Goal: Task Accomplishment & Management: Manage account settings

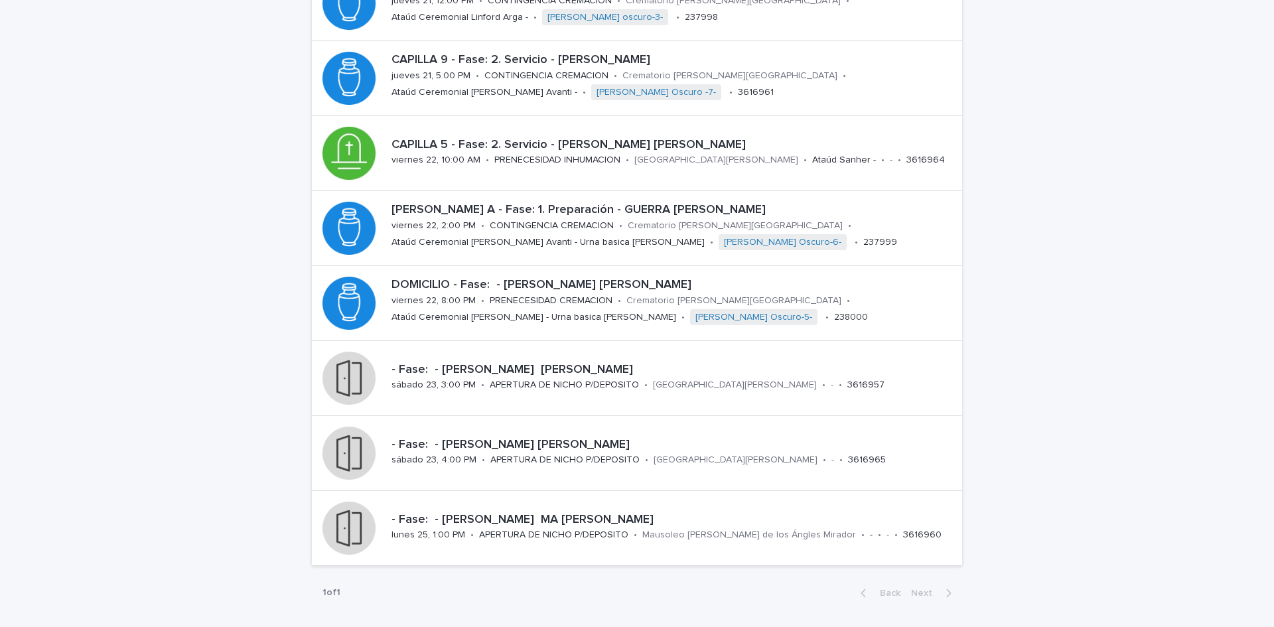
scroll to position [259, 0]
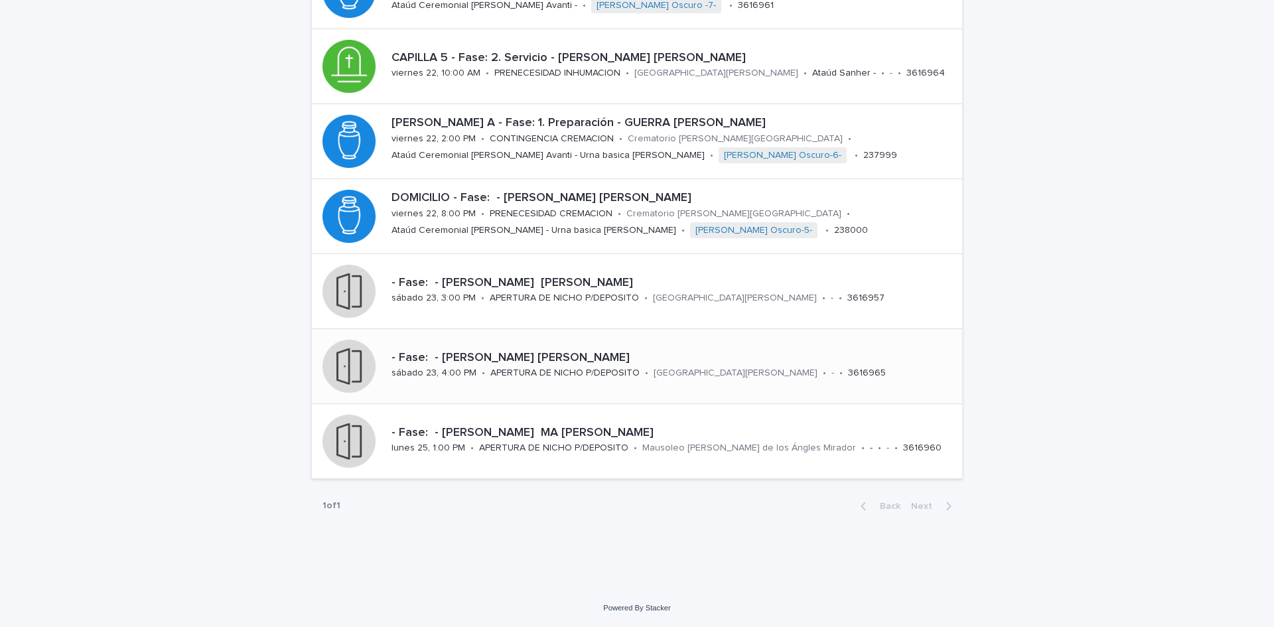
click at [647, 355] on p "- Fase: - [PERSON_NAME] [PERSON_NAME]" at bounding box center [673, 358] width 565 height 15
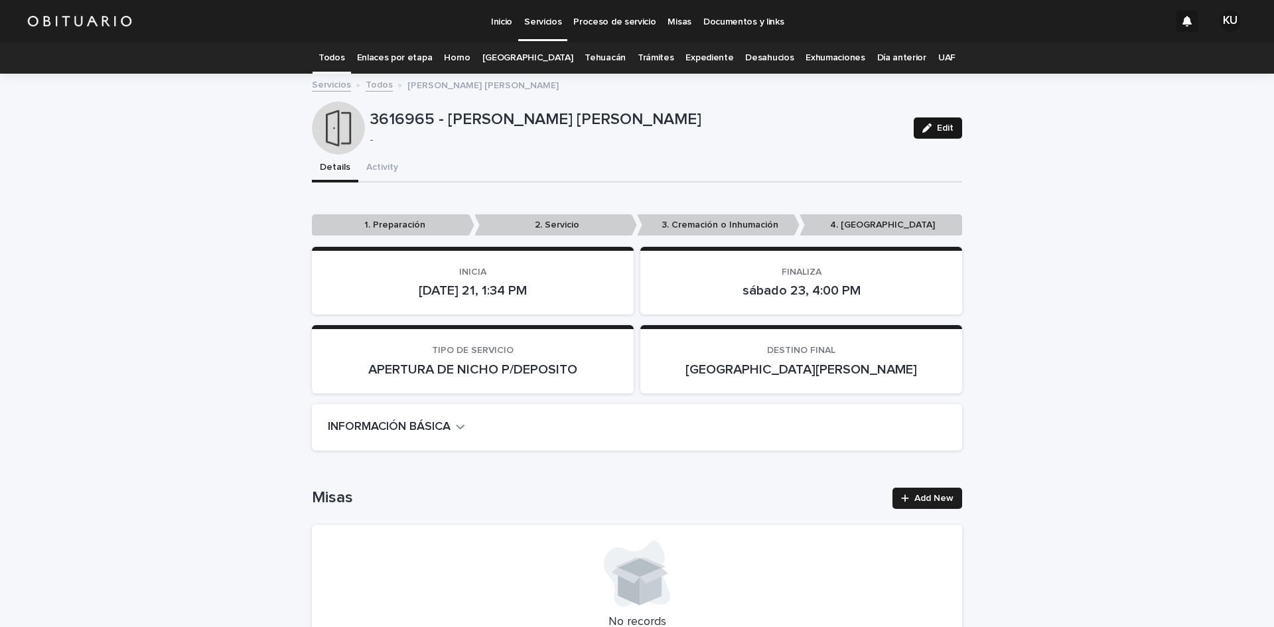
click at [937, 133] on button "Edit" at bounding box center [937, 127] width 48 height 21
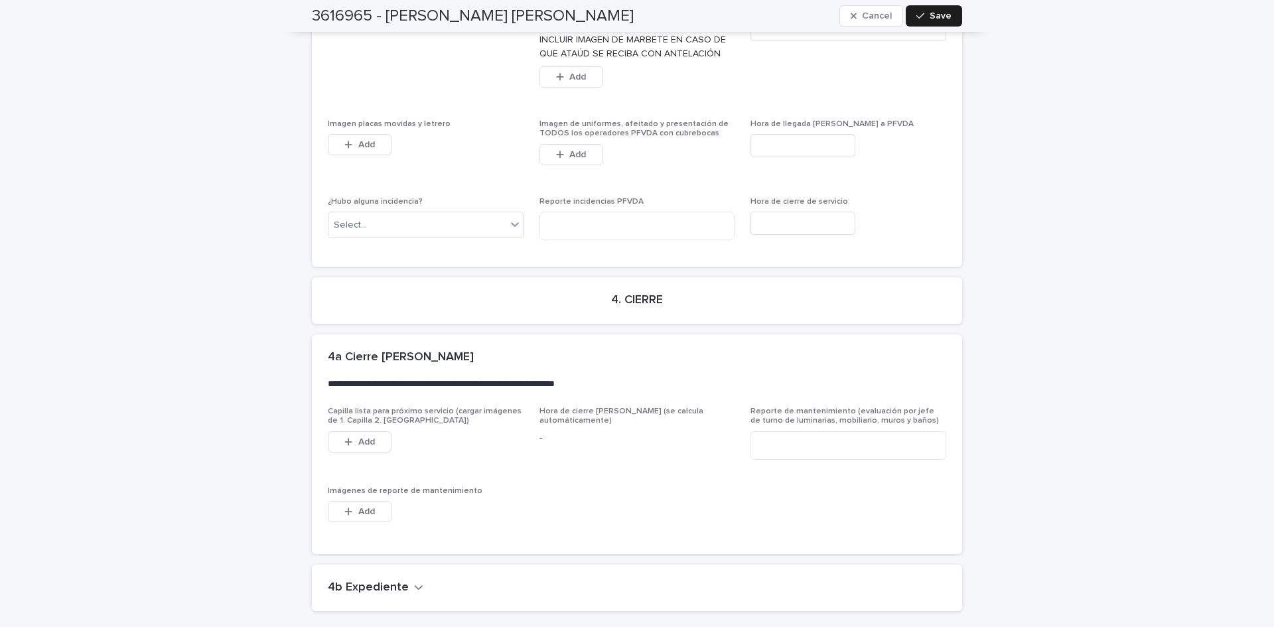
scroll to position [3171, 0]
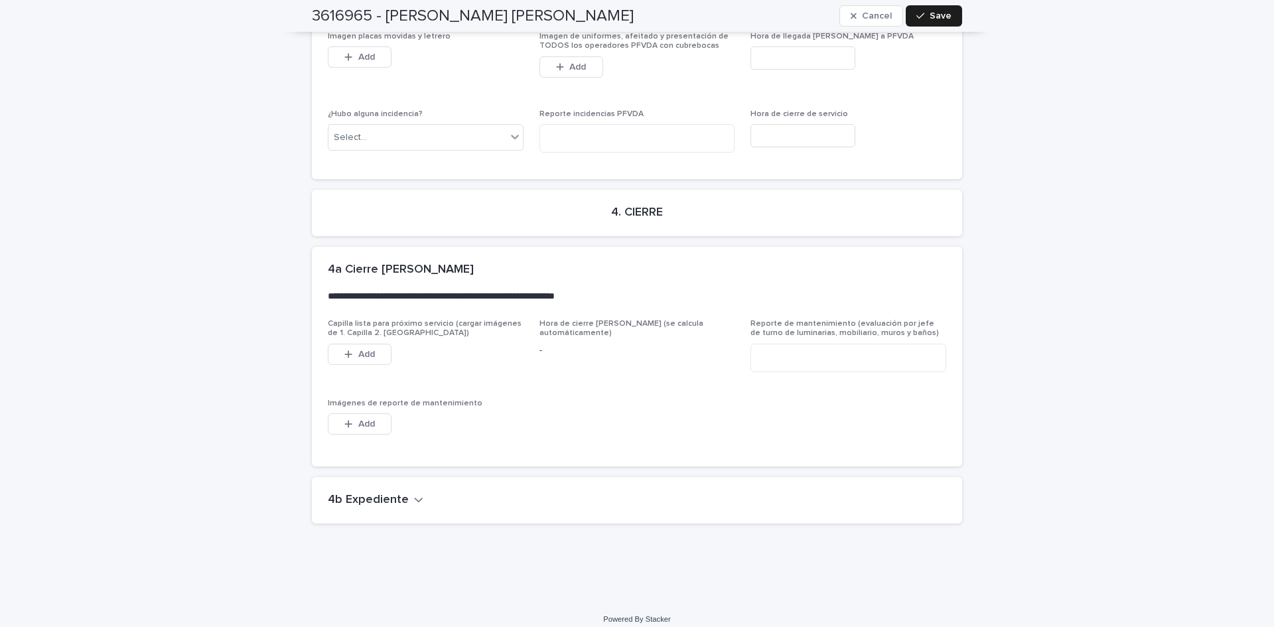
click at [359, 493] on h2 "4b Expediente" at bounding box center [368, 500] width 81 height 15
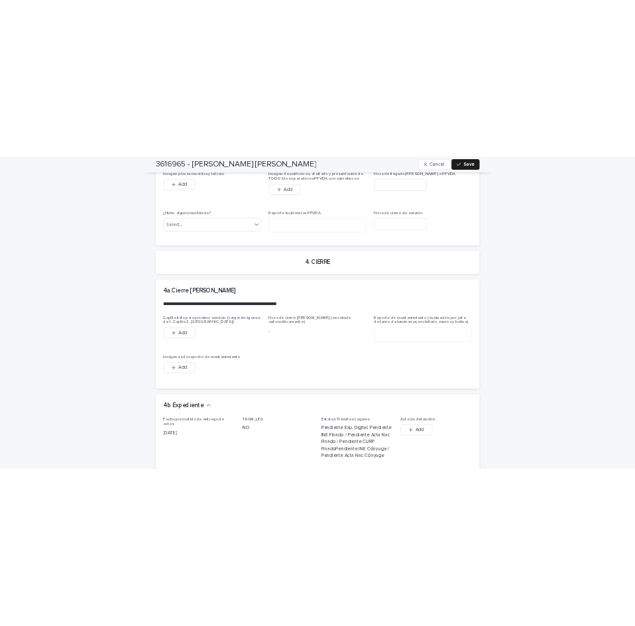
scroll to position [3727, 0]
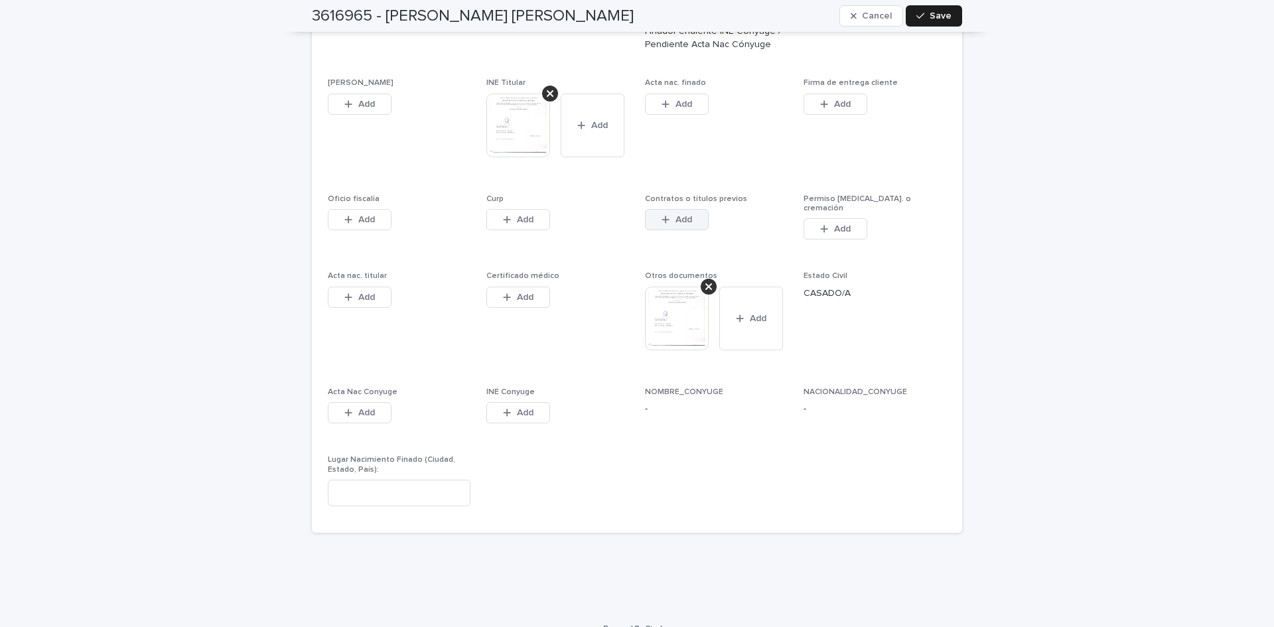
click at [656, 209] on button "Add" at bounding box center [677, 219] width 64 height 21
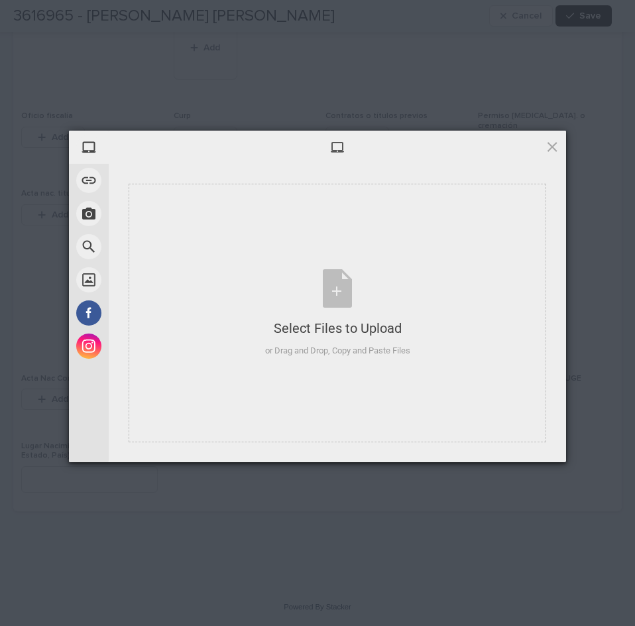
scroll to position [3530, 0]
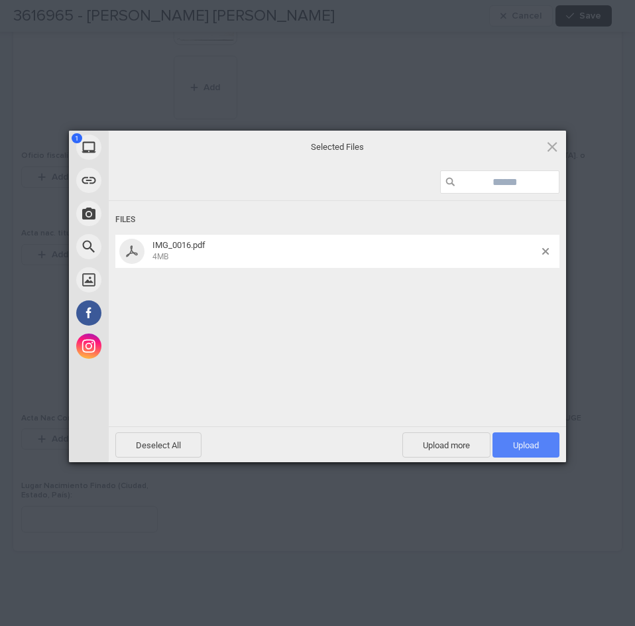
click at [534, 447] on span "Upload 1" at bounding box center [526, 445] width 26 height 10
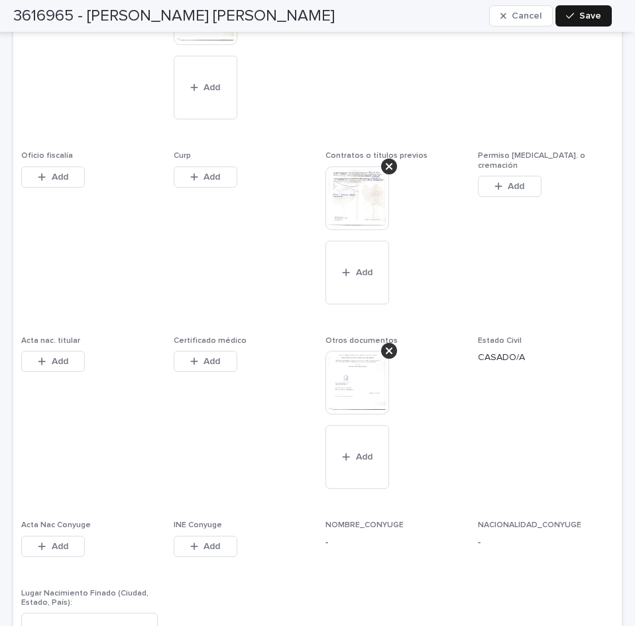
click at [590, 15] on span "Save" at bounding box center [591, 15] width 22 height 9
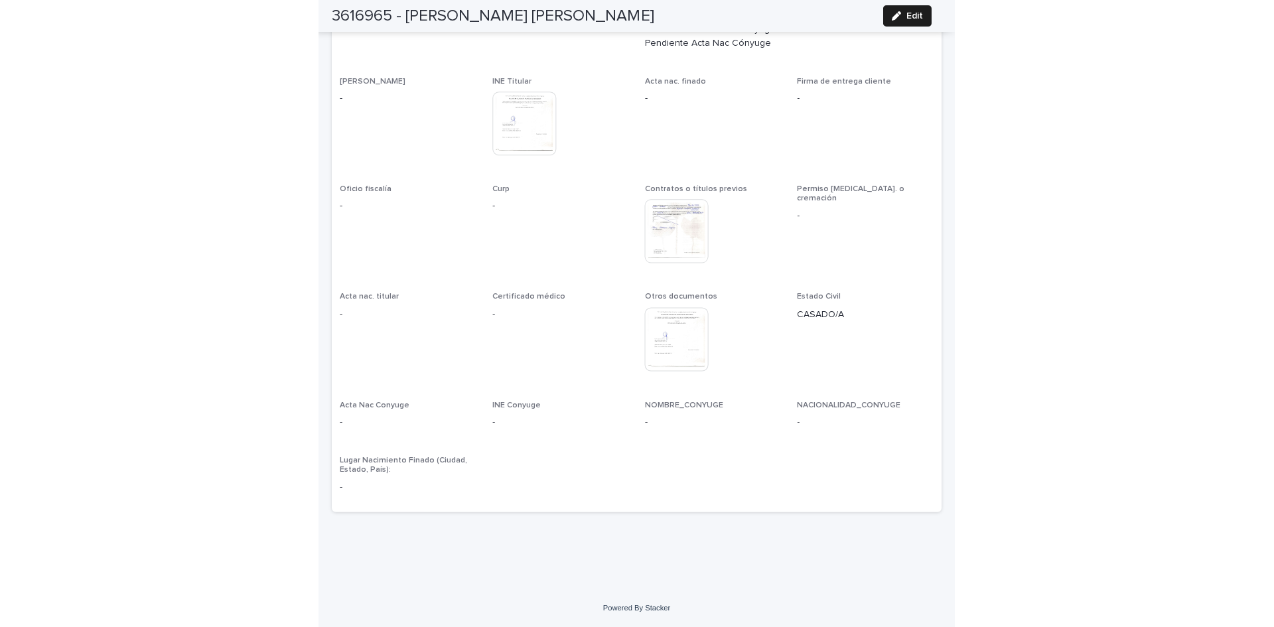
scroll to position [3079, 0]
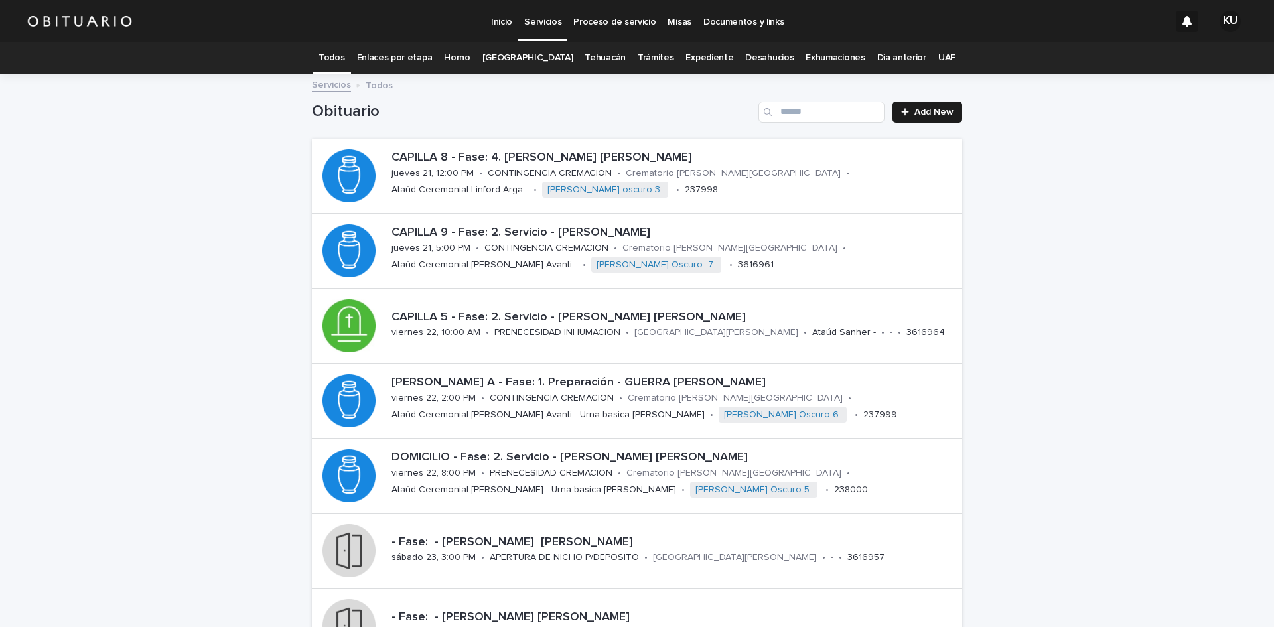
scroll to position [133, 0]
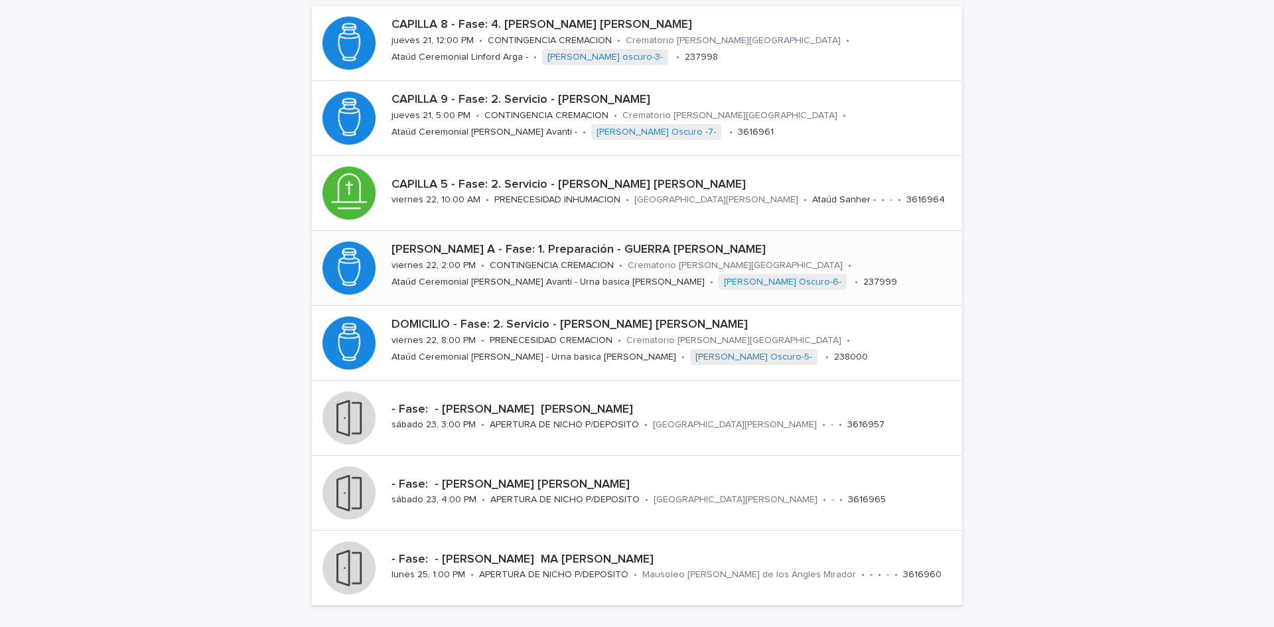
click at [659, 249] on p "[PERSON_NAME] A - Fase: 1. Preparación - GUERRA [PERSON_NAME]" at bounding box center [673, 250] width 565 height 15
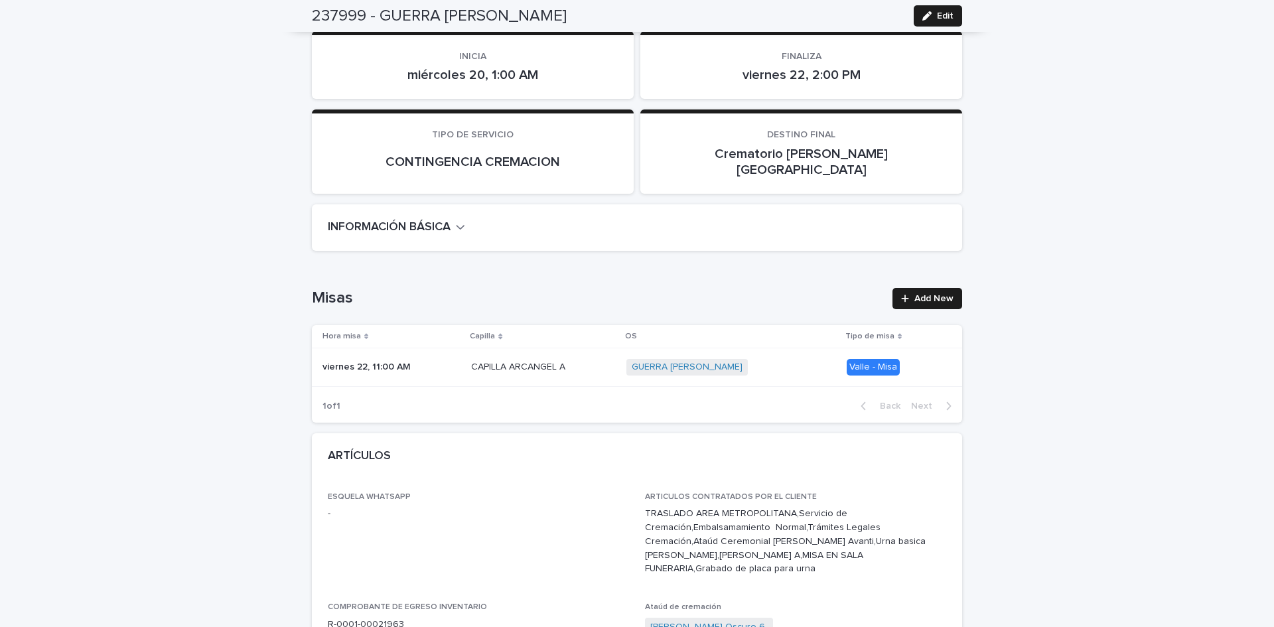
scroll to position [220, 0]
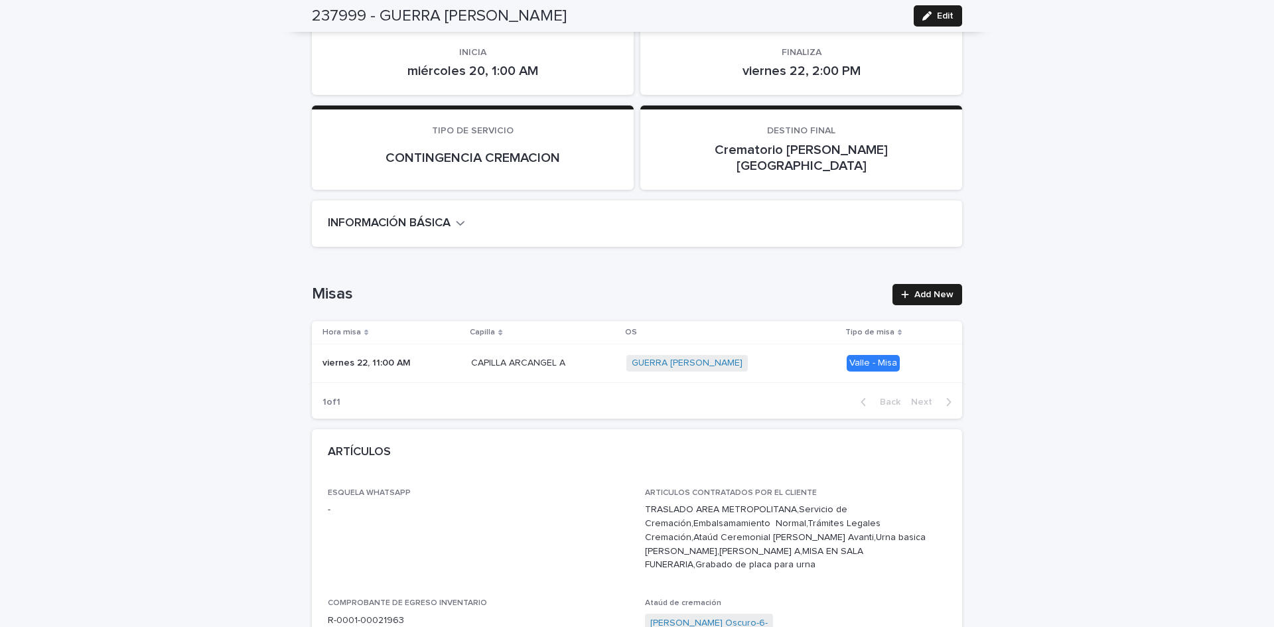
click at [342, 355] on p "viernes 22, 11:00 AM" at bounding box center [367, 362] width 91 height 14
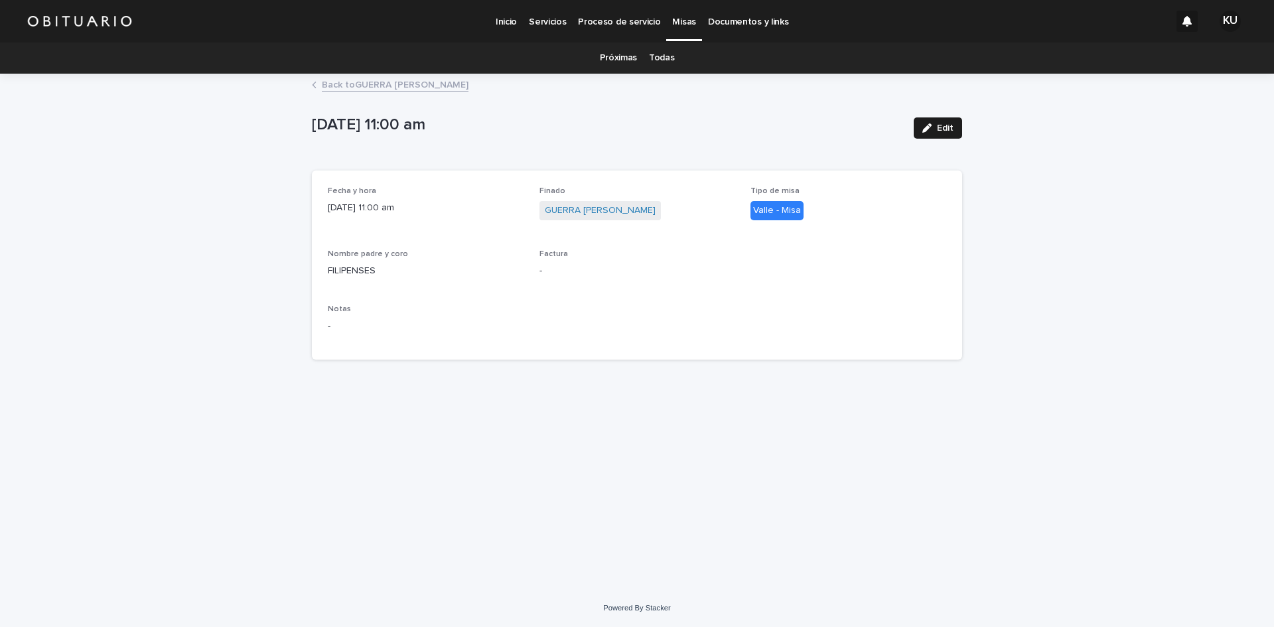
click at [507, 23] on p "Inicio" at bounding box center [506, 14] width 21 height 28
